Goal: Information Seeking & Learning: Find specific fact

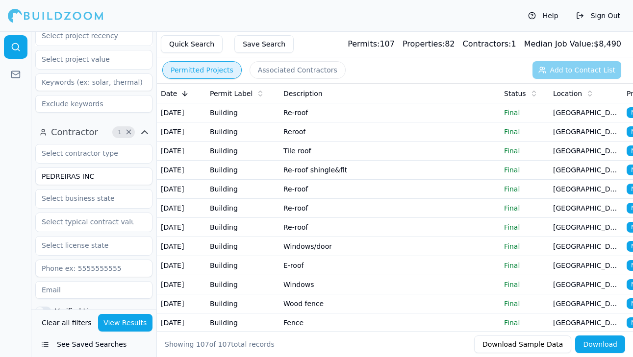
scroll to position [294, 0]
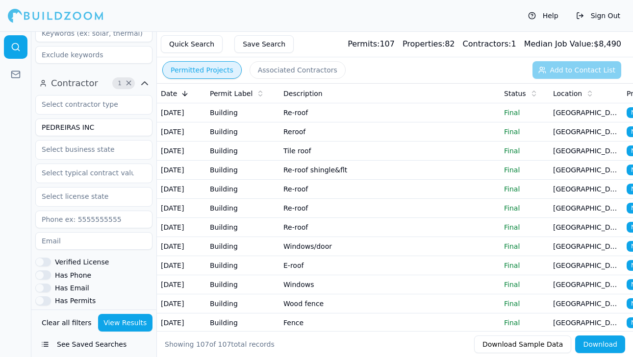
drag, startPoint x: 93, startPoint y: 131, endPoint x: 17, endPoint y: 128, distance: 76.5
click at [17, 128] on div "Location 1 × [US_STATE] Project 3 × New Construction Final Complete Select proj…" at bounding box center [316, 194] width 633 height 326
type input "HRE General Contracting"
click at [137, 324] on button "View Results" at bounding box center [125, 323] width 55 height 18
